Goal: Information Seeking & Learning: Learn about a topic

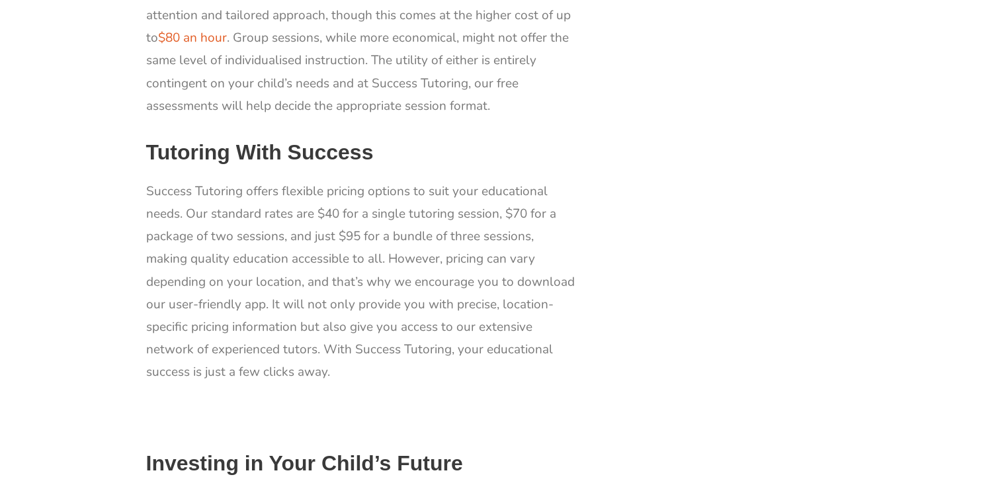
scroll to position [1486, 0]
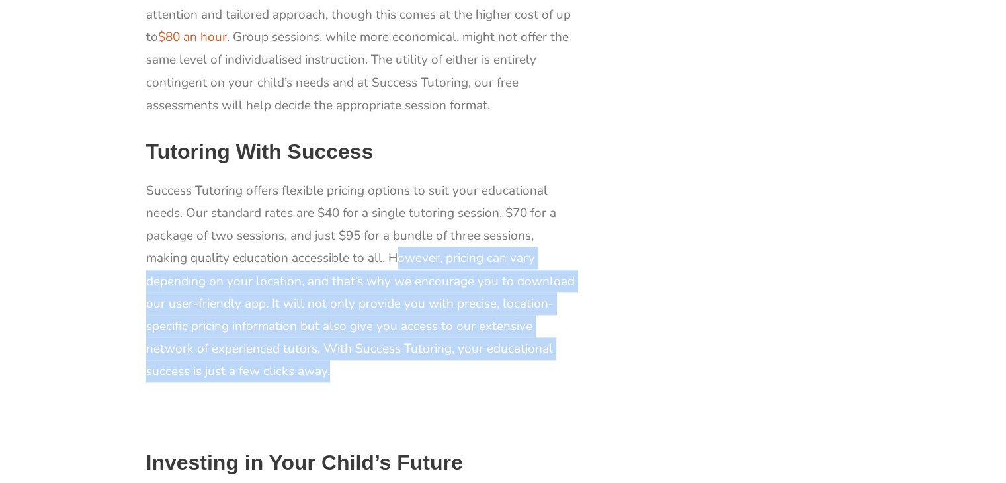
drag, startPoint x: 393, startPoint y: 224, endPoint x: 407, endPoint y: 336, distance: 113.3
click at [407, 336] on p "Success Tutoring offers flexible pricing options to suit your educational needs…" at bounding box center [361, 281] width 430 height 204
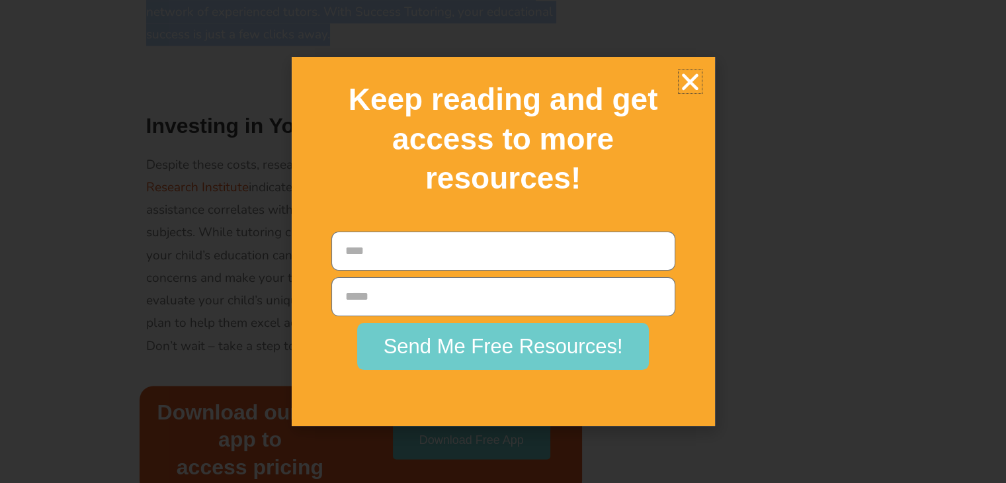
scroll to position [1825, 0]
click at [690, 70] on icon "Close" at bounding box center [689, 81] width 23 height 23
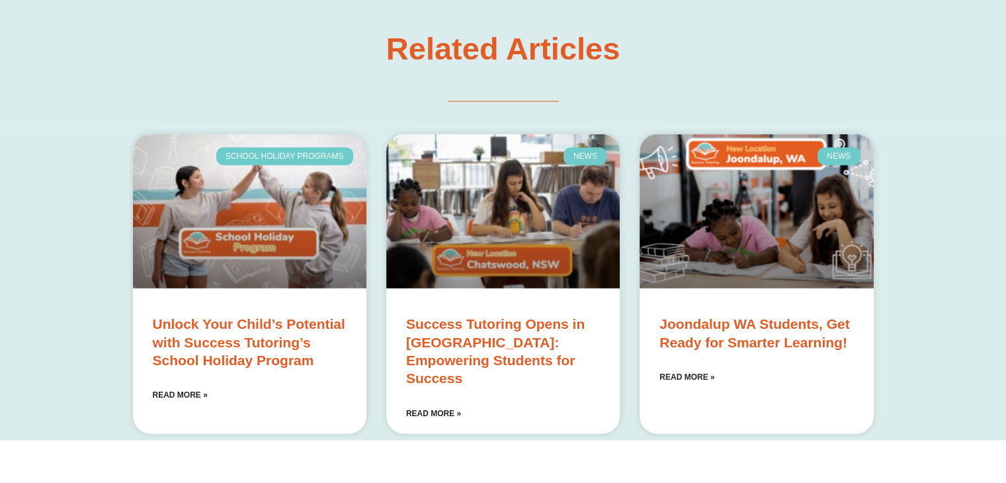
scroll to position [3069, 0]
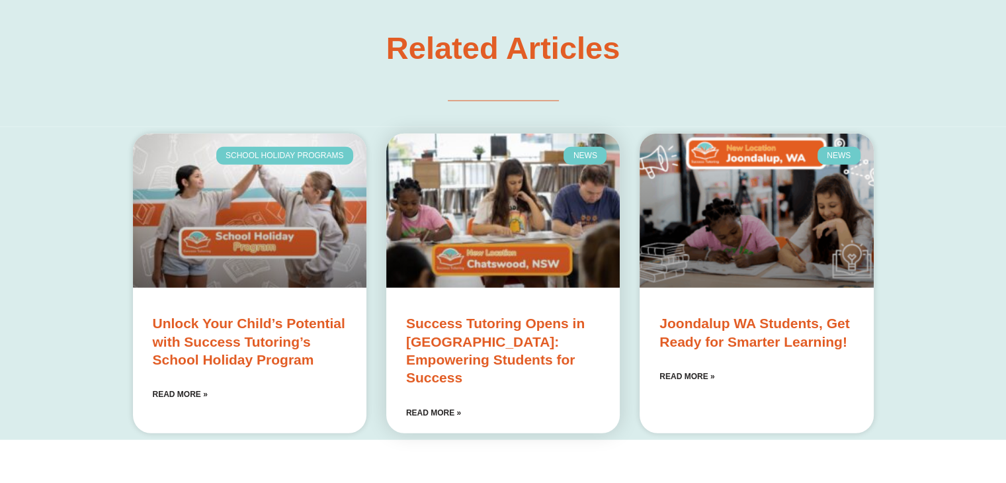
click at [509, 315] on link "Success Tutoring Opens in [GEOGRAPHIC_DATA]: Empowering Students for Success" at bounding box center [495, 349] width 178 height 69
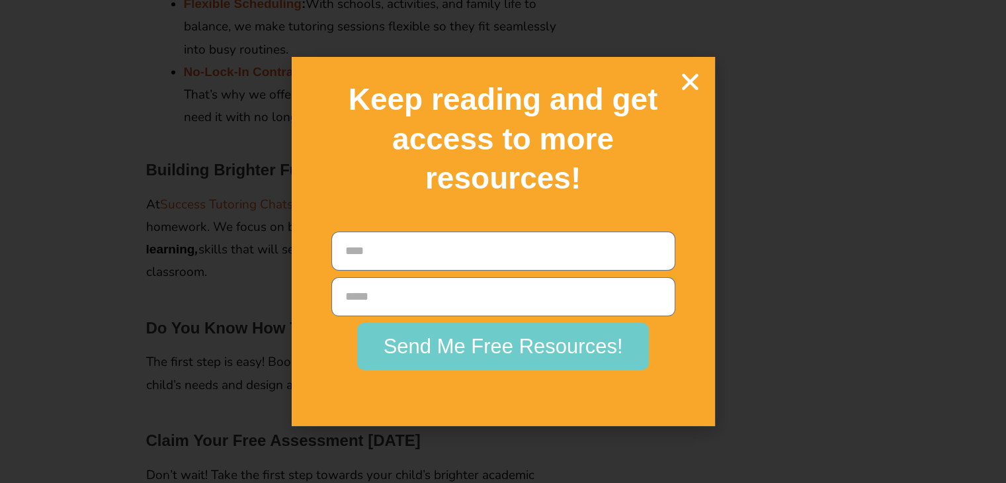
scroll to position [2014, 0]
click at [688, 89] on icon "Close" at bounding box center [689, 81] width 23 height 23
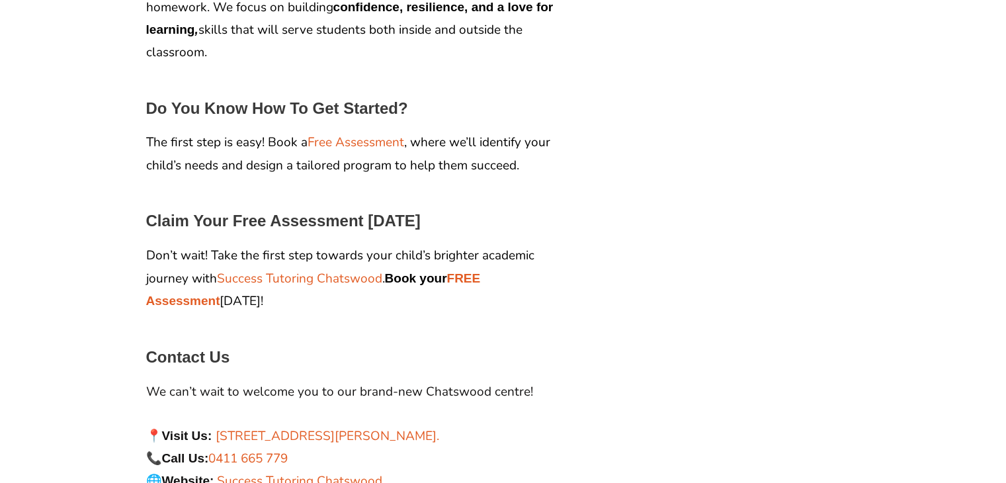
scroll to position [2230, 0]
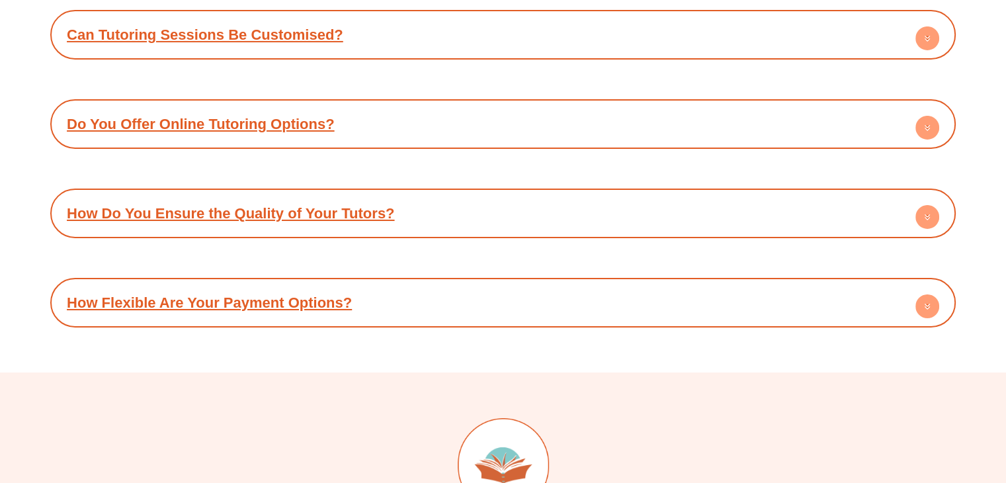
scroll to position [4710, 0]
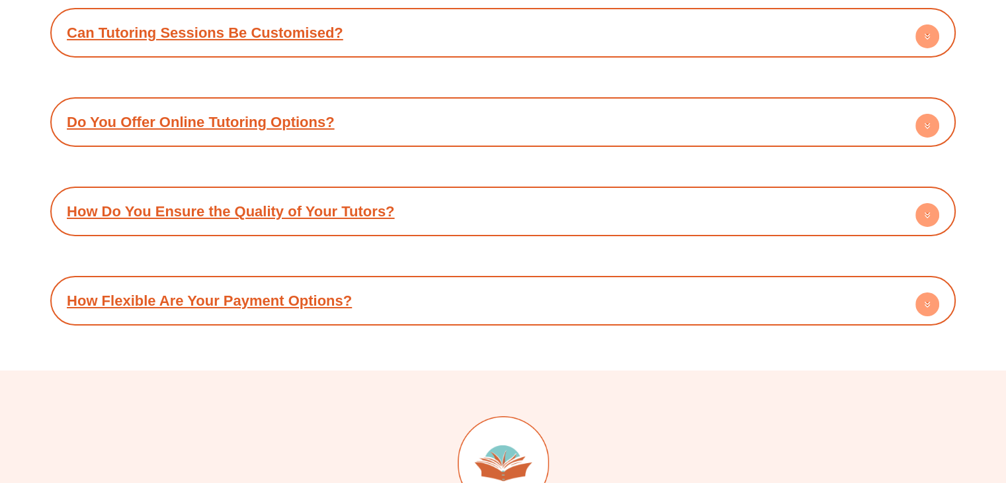
click at [689, 193] on div "How Do You Ensure the Quality of Your Tutors?" at bounding box center [503, 211] width 892 height 36
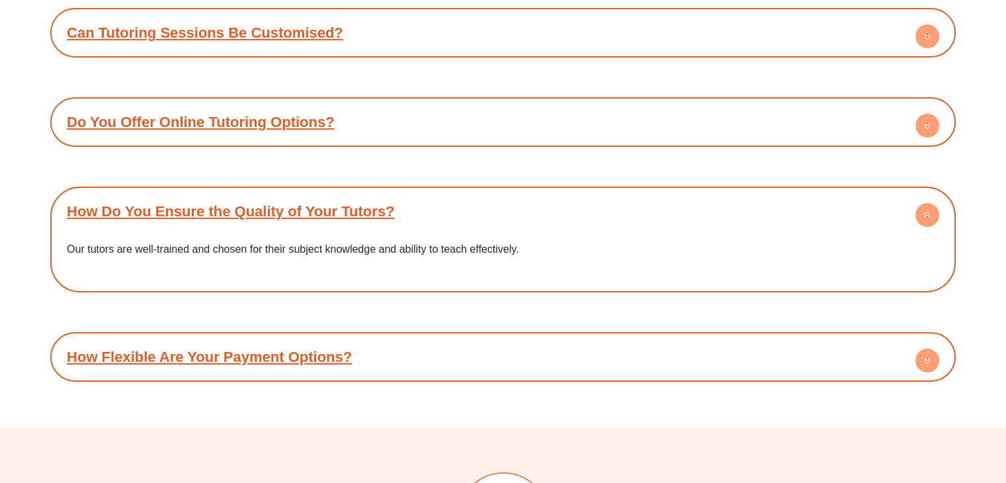
click at [419, 338] on div "How Flexible Are Your Payment Options?" at bounding box center [503, 356] width 892 height 36
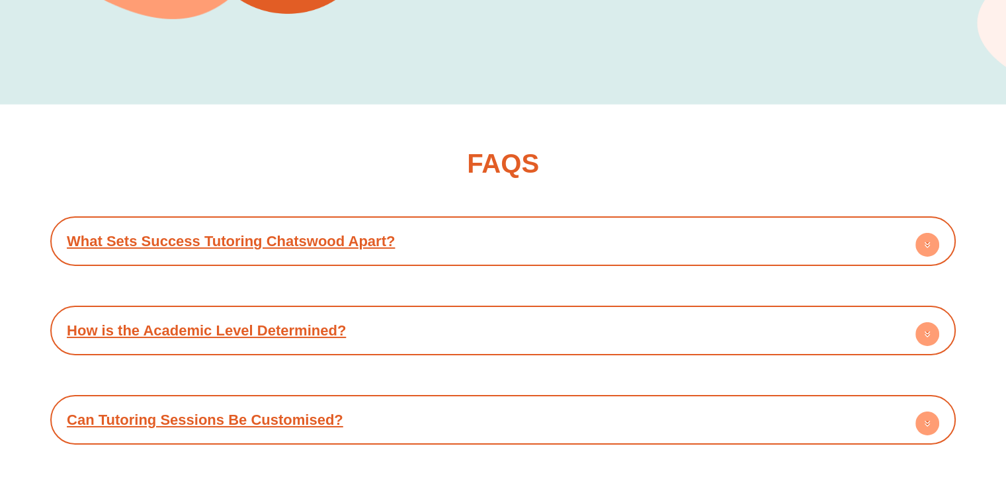
scroll to position [4316, 0]
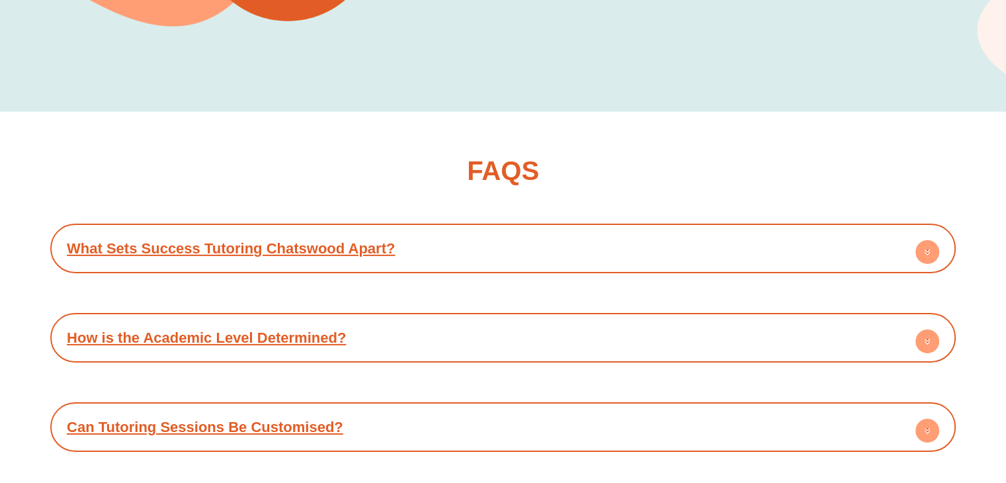
click at [485, 230] on div "What Sets Success Tutoring Chatswood Apart?" at bounding box center [503, 248] width 892 height 36
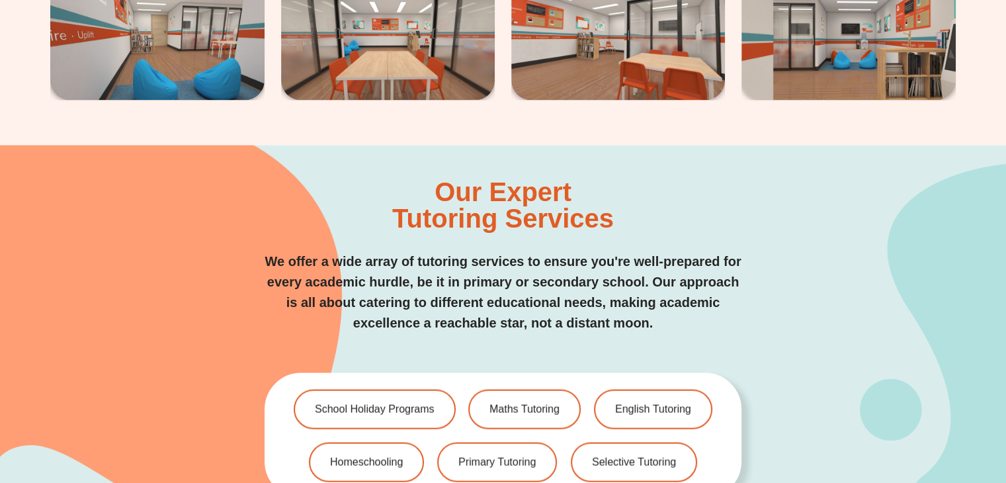
scroll to position [2518, 0]
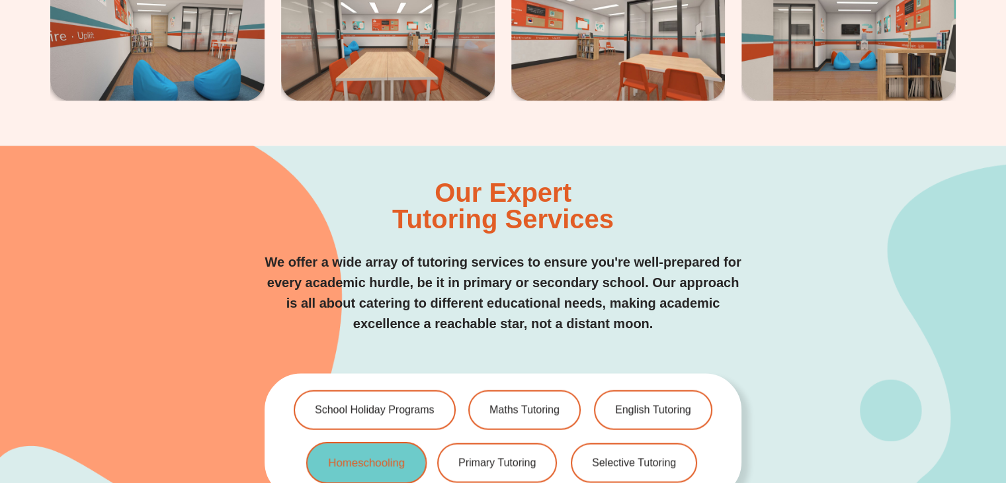
click at [354, 457] on span "Homeschooling" at bounding box center [366, 462] width 77 height 11
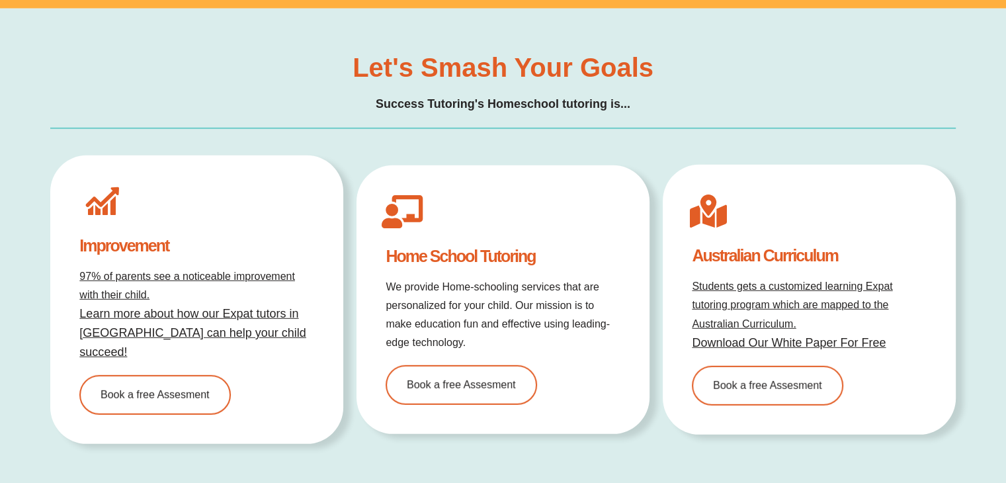
scroll to position [3699, 0]
click at [751, 336] on link "Download Our White Paper For Free" at bounding box center [788, 342] width 194 height 13
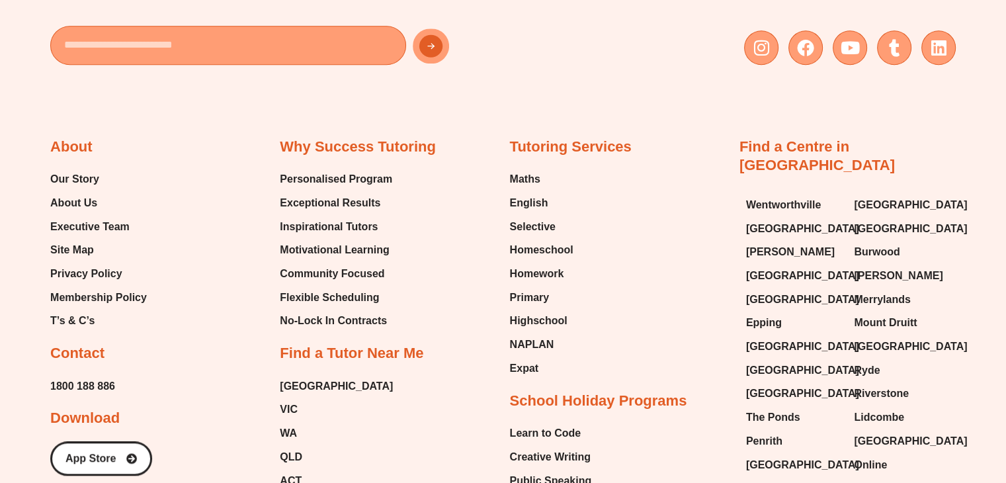
scroll to position [950, 0]
